Goal: Check status: Check status

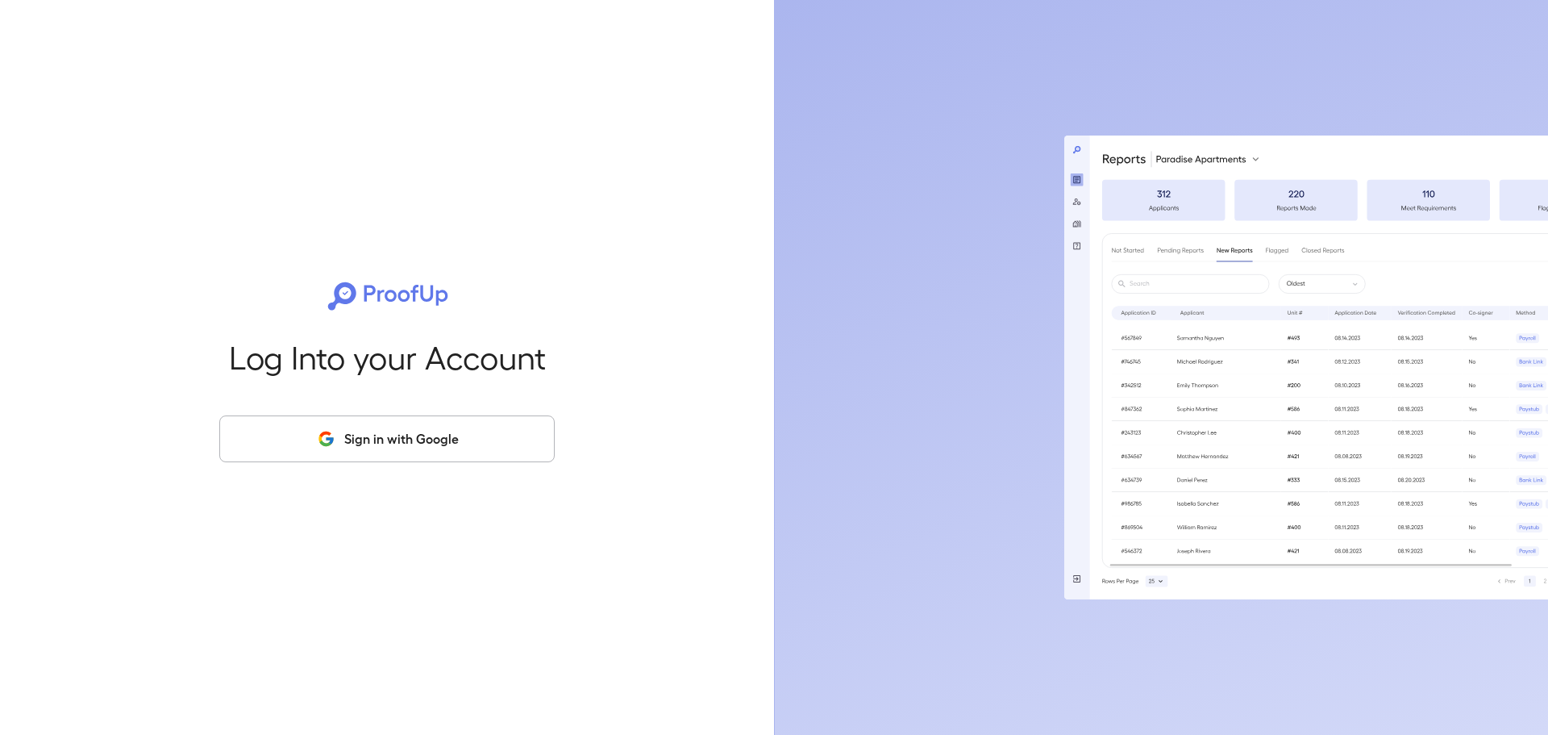
click at [416, 448] on button "Sign in with Google" at bounding box center [386, 438] width 335 height 47
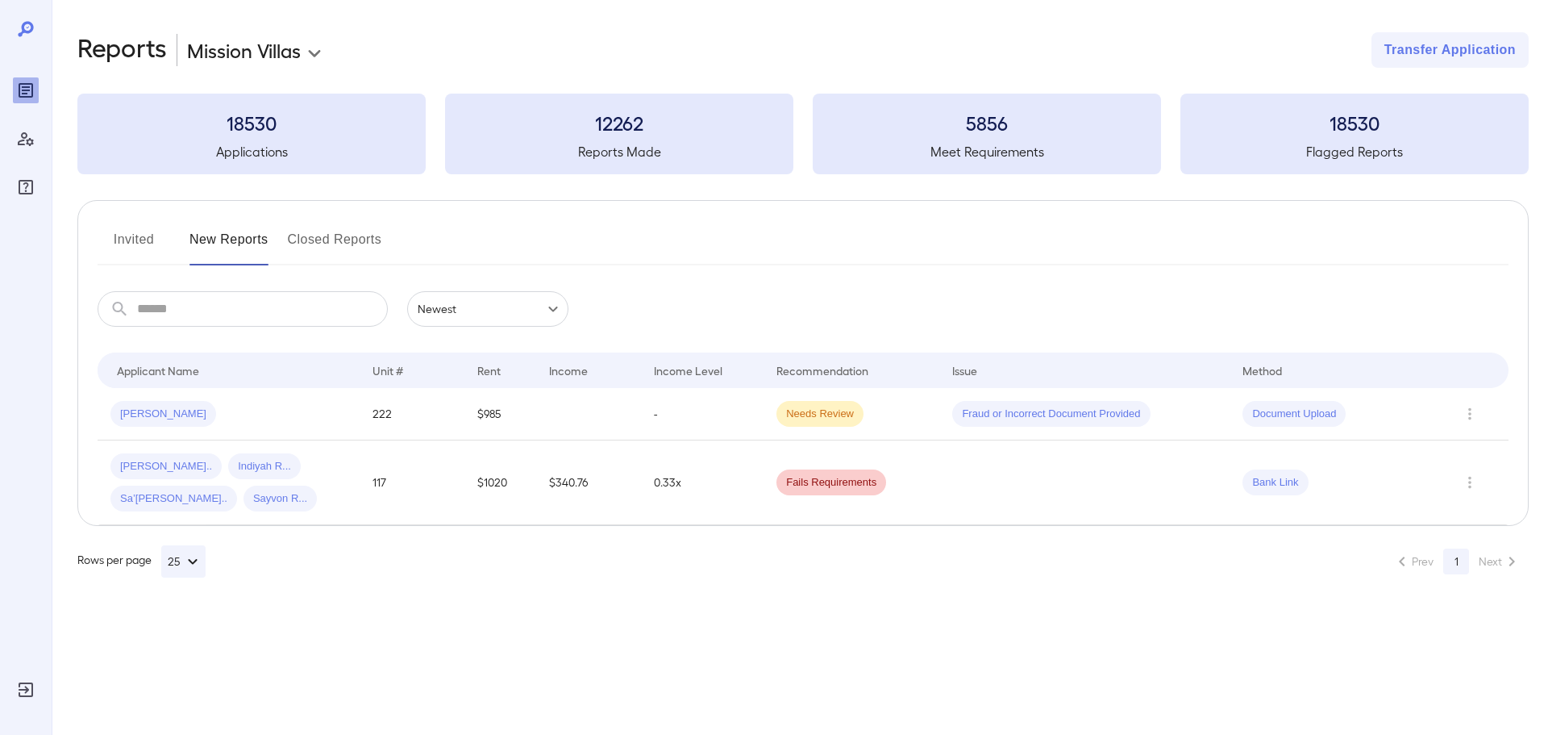
click at [140, 237] on button "Invited" at bounding box center [134, 246] width 73 height 39
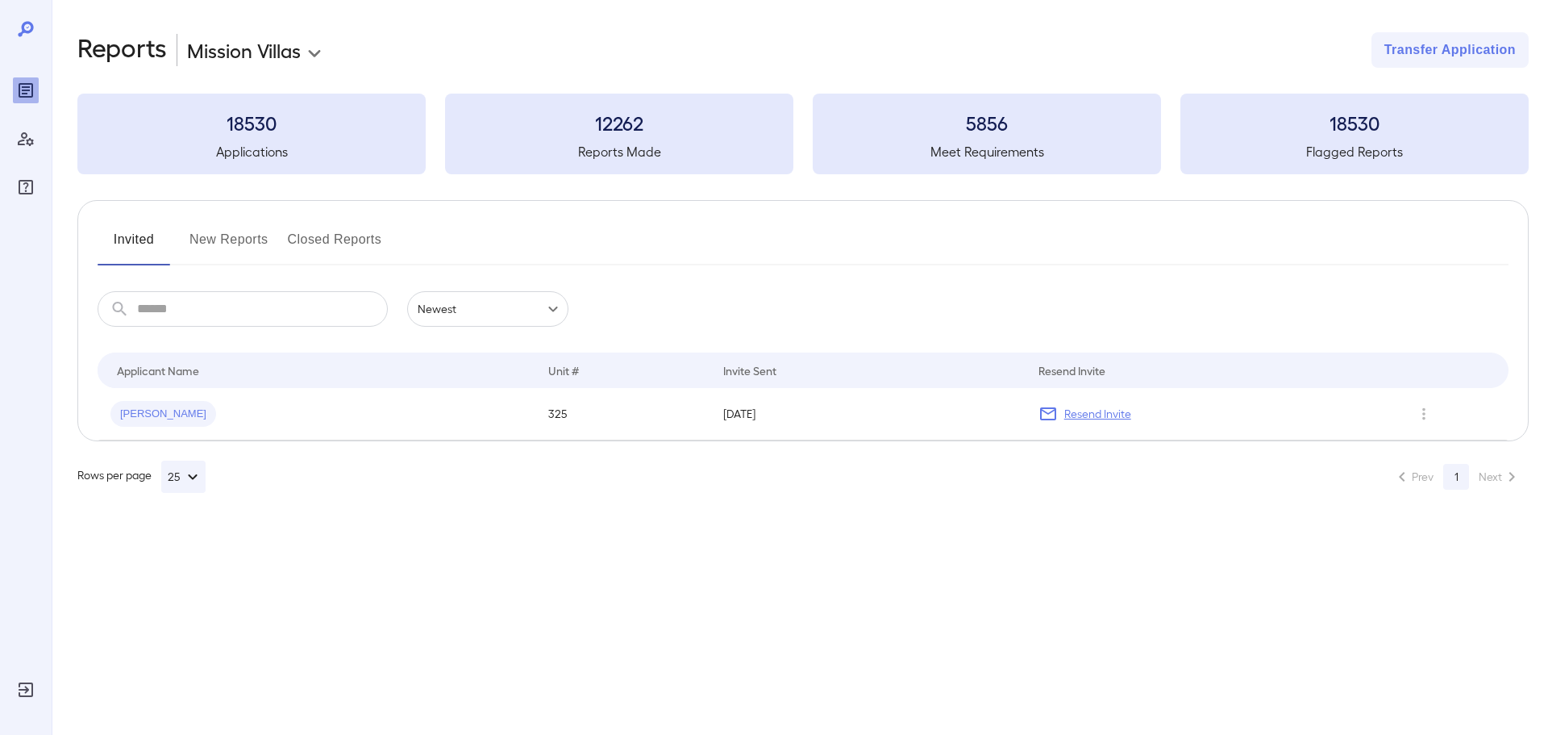
click at [220, 239] on button "New Reports" at bounding box center [229, 246] width 79 height 39
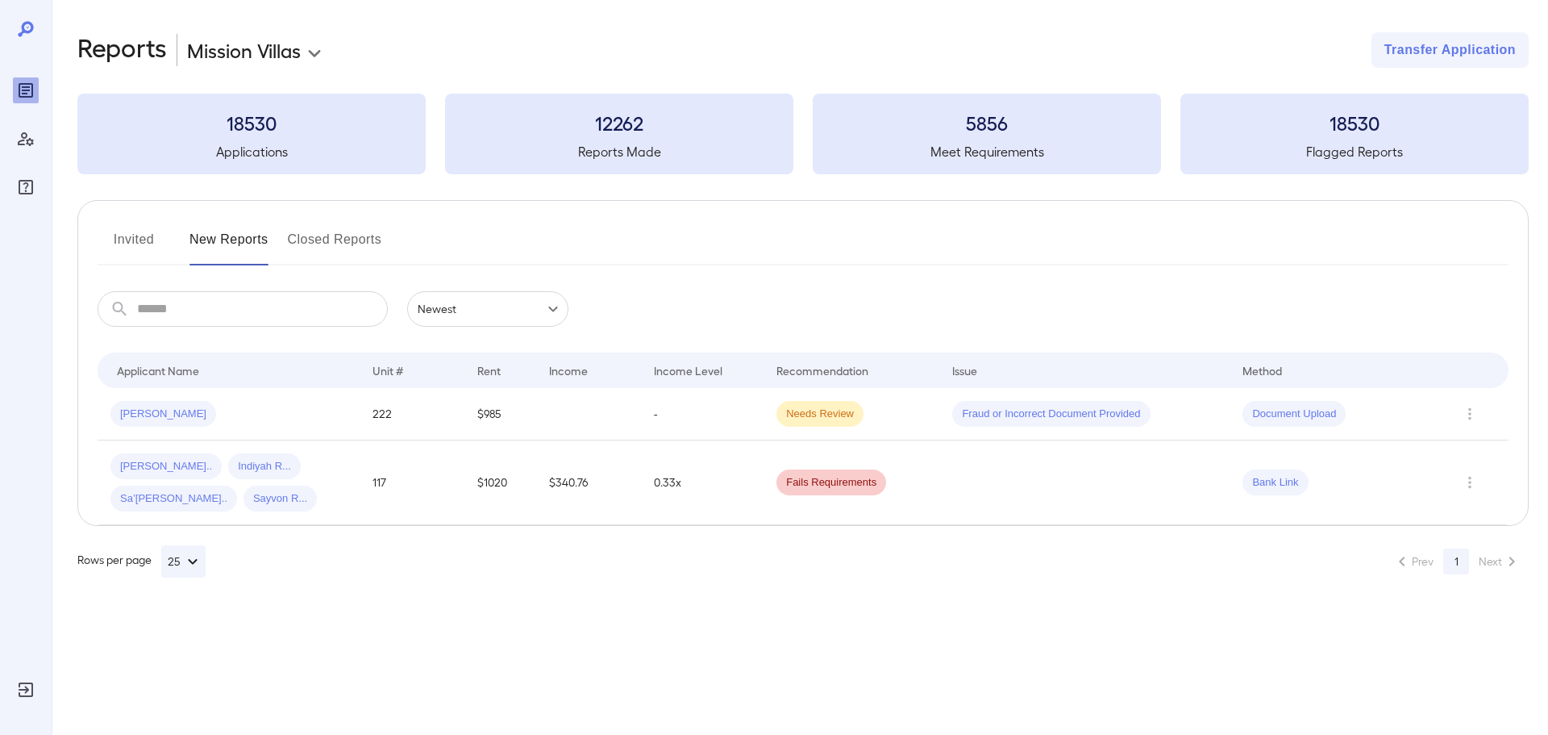
click at [148, 235] on button "Invited" at bounding box center [134, 246] width 73 height 39
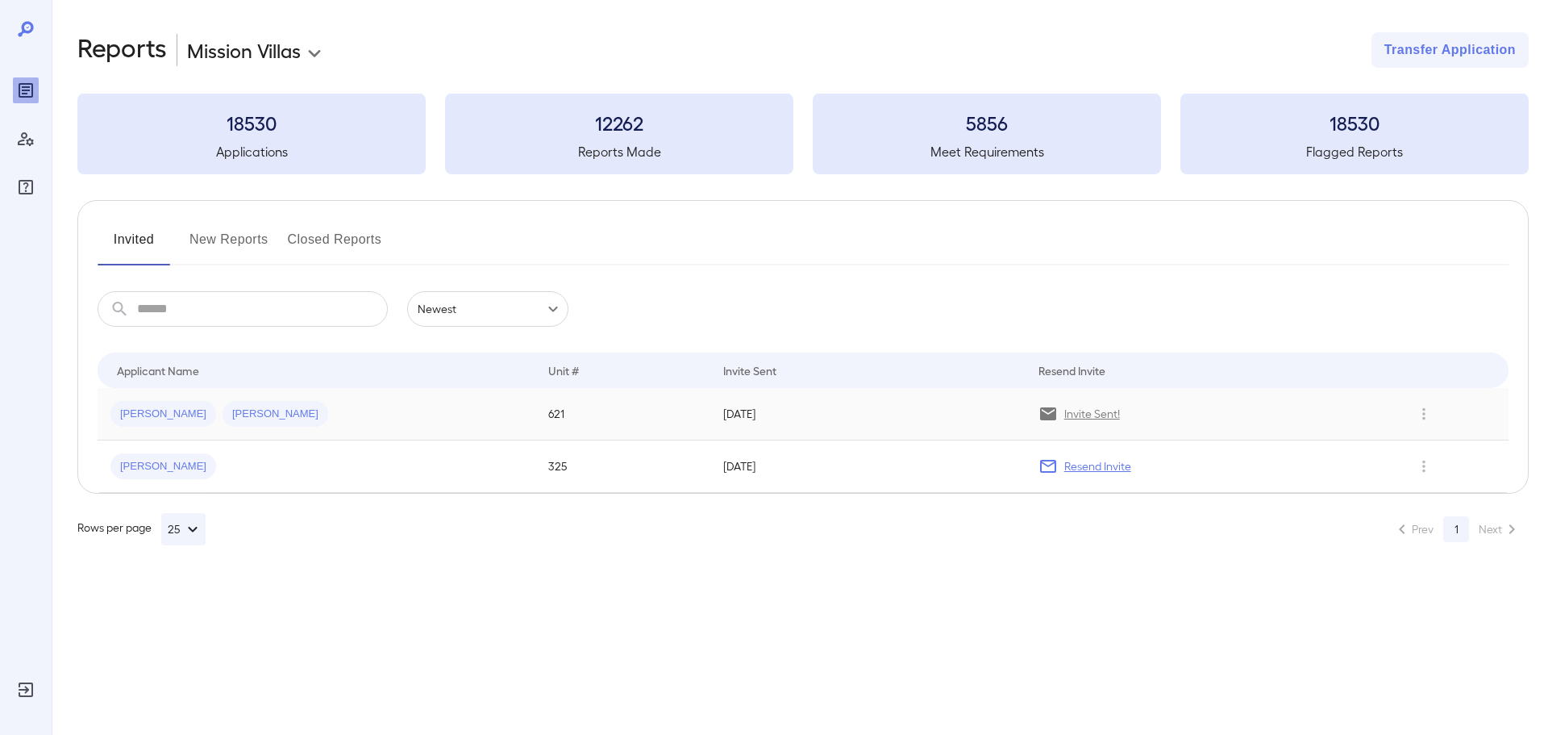
click at [292, 404] on div "[PERSON_NAME] [PERSON_NAME]" at bounding box center [316, 414] width 412 height 26
